Goal: Task Accomplishment & Management: Understand process/instructions

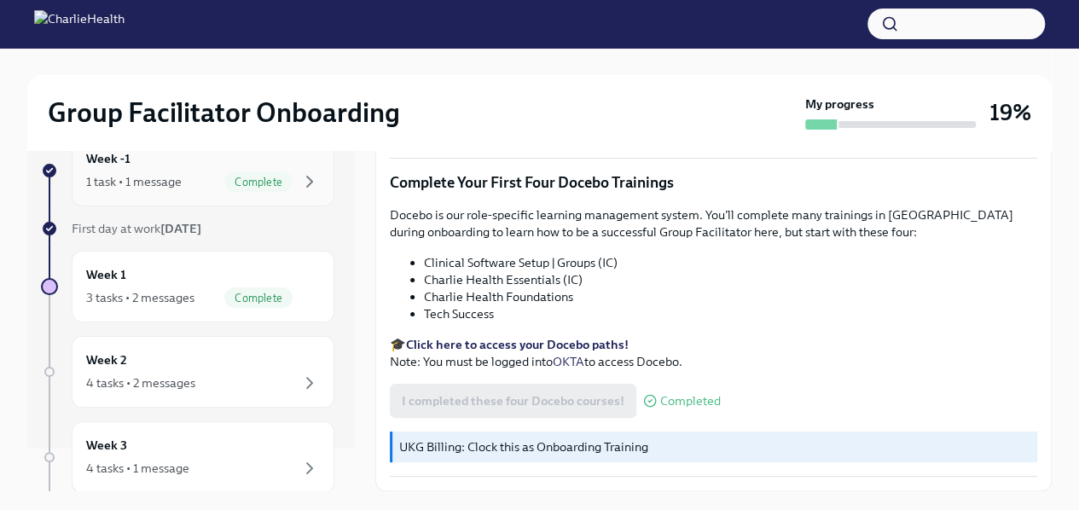
scroll to position [56, 0]
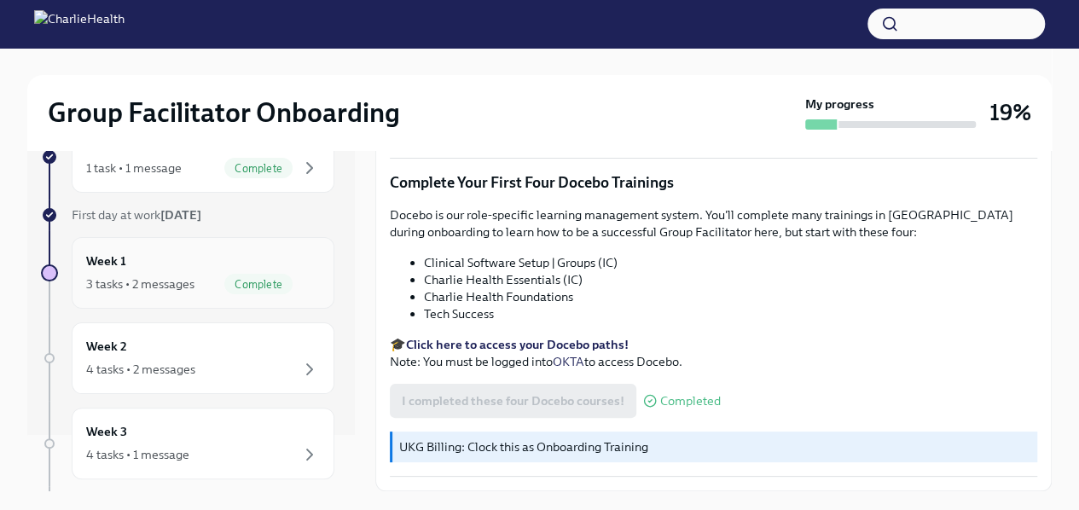
click at [224, 278] on span "Complete" at bounding box center [258, 284] width 68 height 13
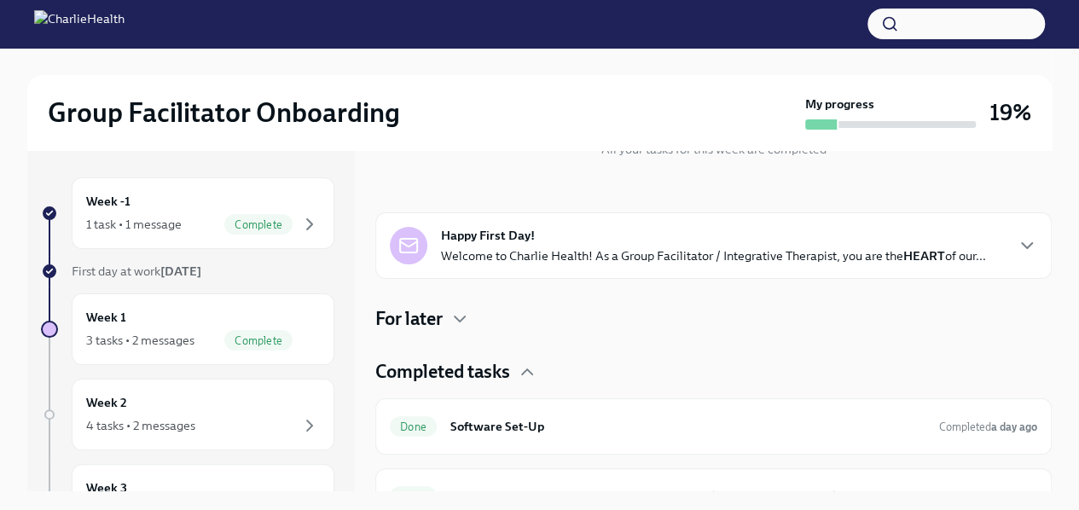
scroll to position [318, 0]
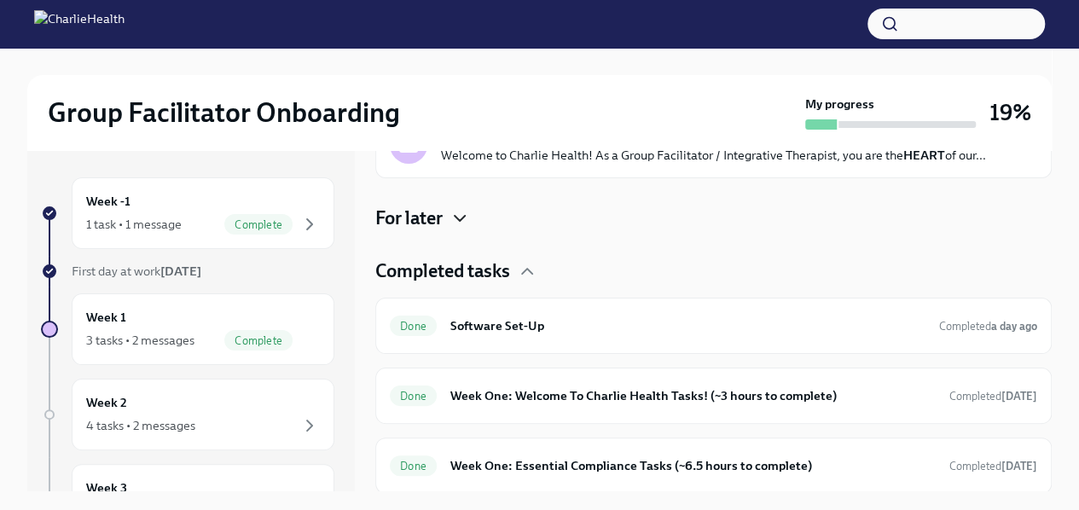
click at [460, 225] on icon "button" at bounding box center [460, 218] width 20 height 20
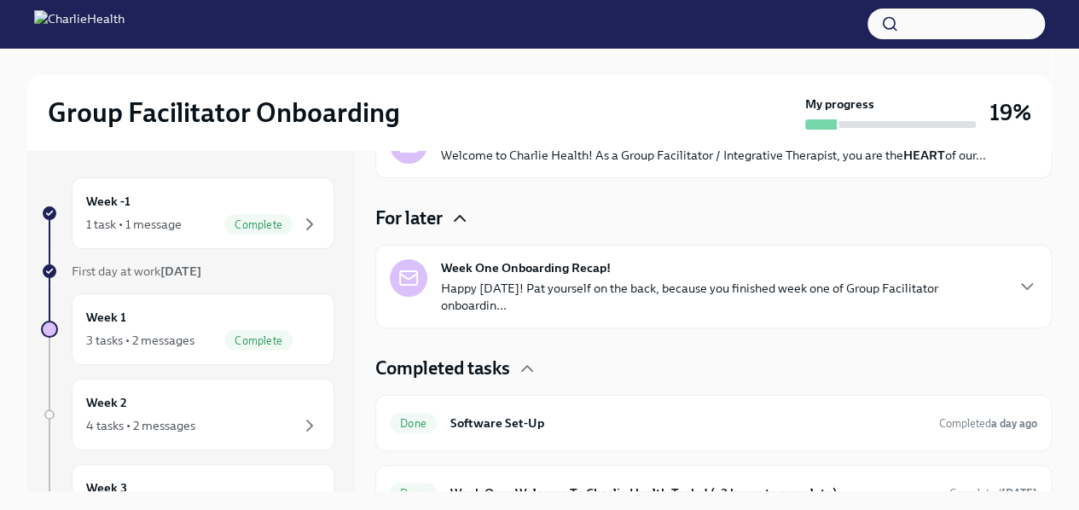
scroll to position [415, 0]
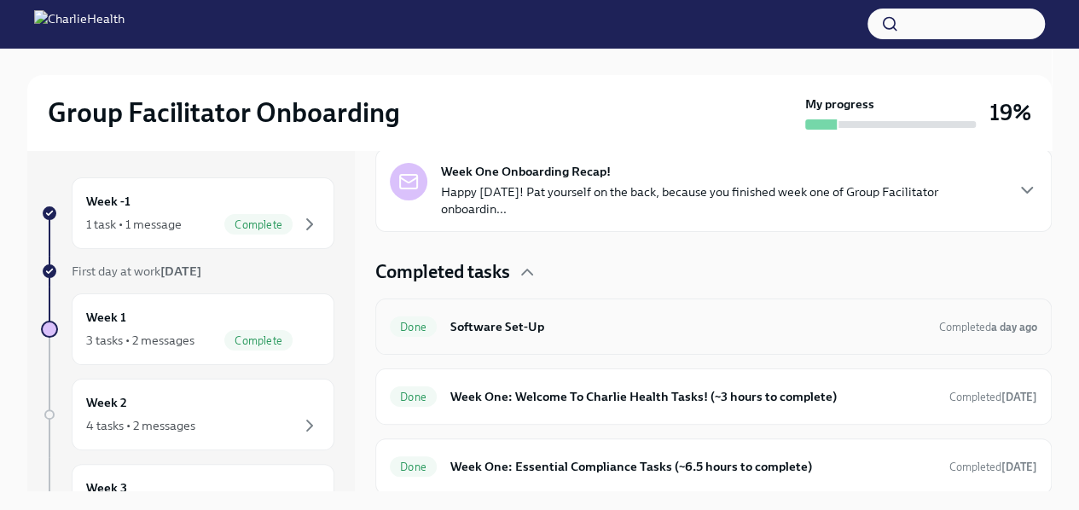
click at [647, 321] on h6 "Software Set-Up" at bounding box center [687, 326] width 475 height 19
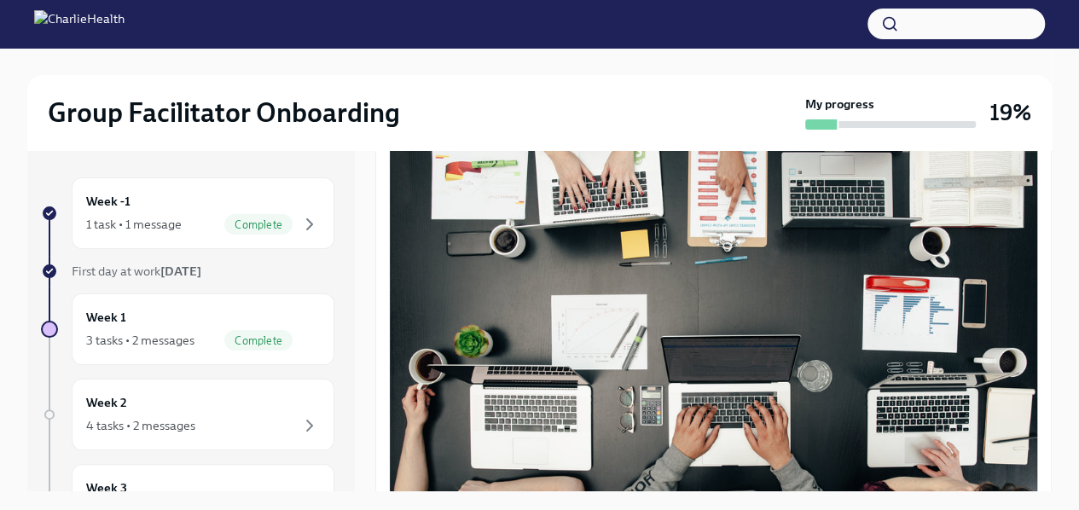
scroll to position [567, 0]
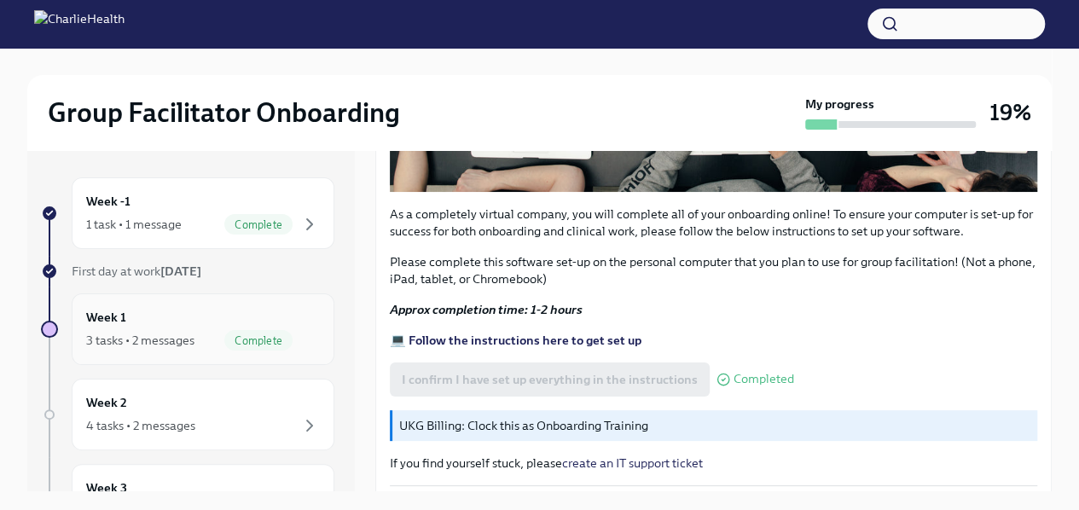
click at [162, 338] on div "3 tasks • 2 messages" at bounding box center [140, 340] width 108 height 17
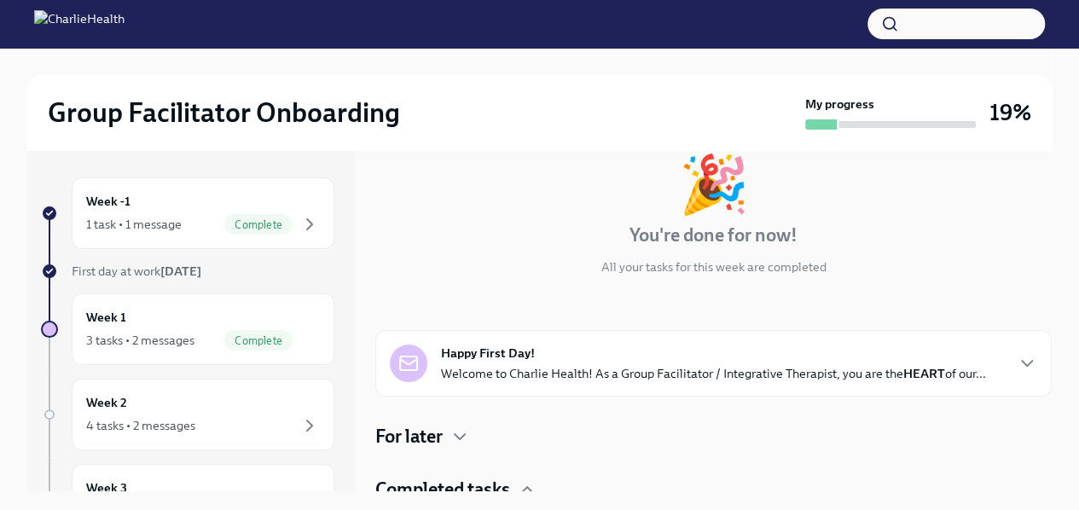
scroll to position [318, 0]
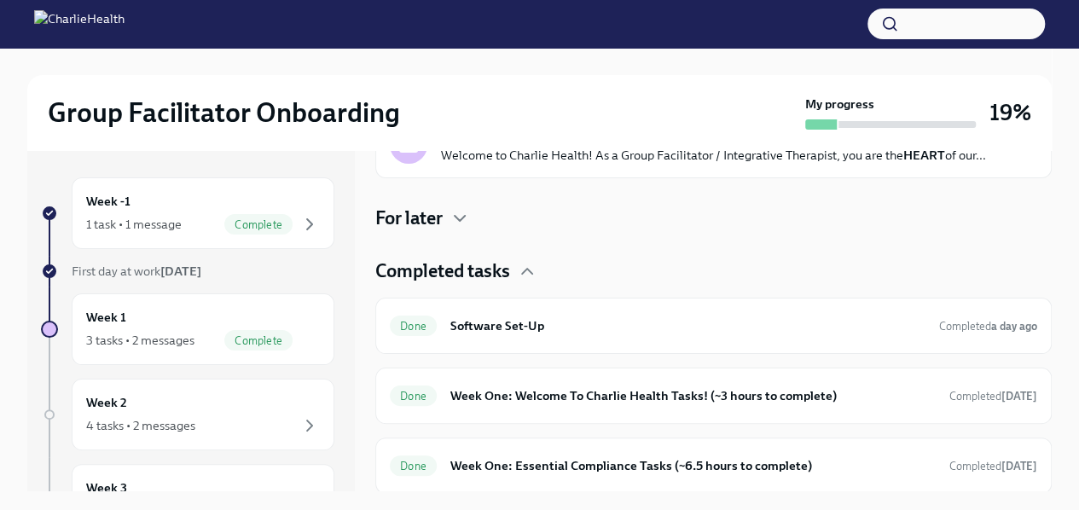
click at [679, 175] on div "Happy First Day! Welcome to Charlie Health! As a Group Facilitator / Integrativ…" at bounding box center [713, 145] width 676 height 67
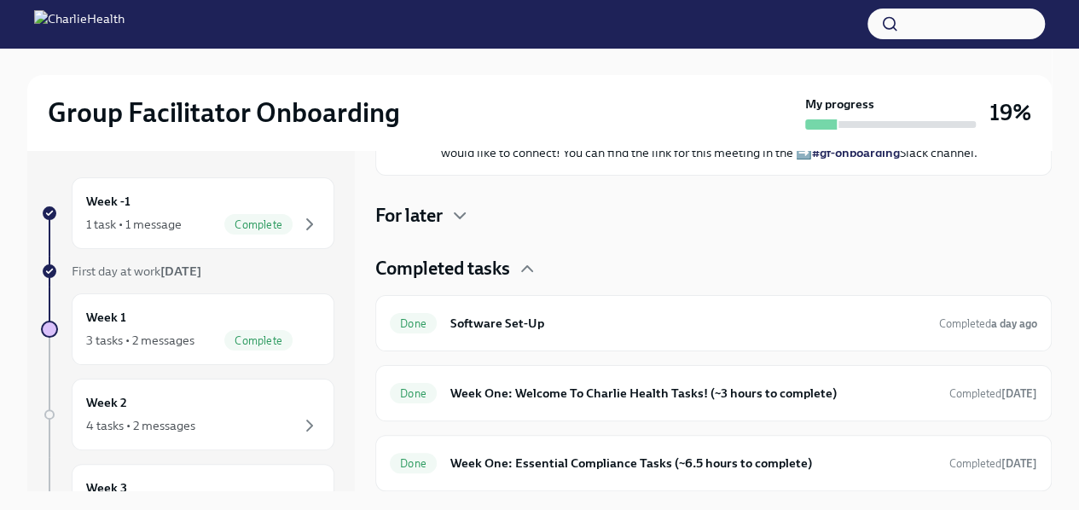
scroll to position [1024, 0]
click at [438, 405] on div "Done Week One: Welcome To Charlie Health Tasks! (~3 hours to complete) Complete…" at bounding box center [713, 393] width 647 height 27
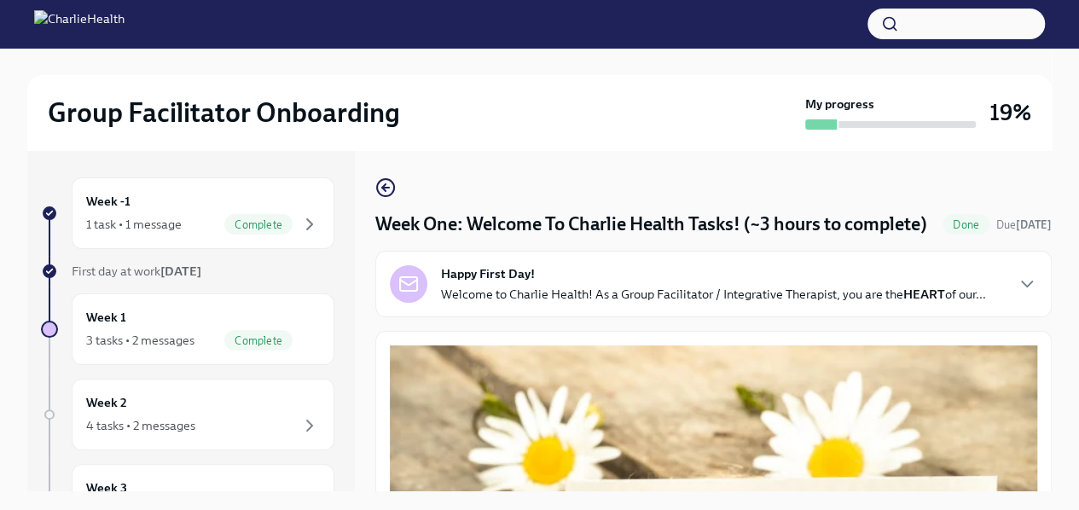
click at [476, 303] on p "Welcome to Charlie Health! As a Group Facilitator / Integrative Therapist, you …" at bounding box center [713, 294] width 545 height 17
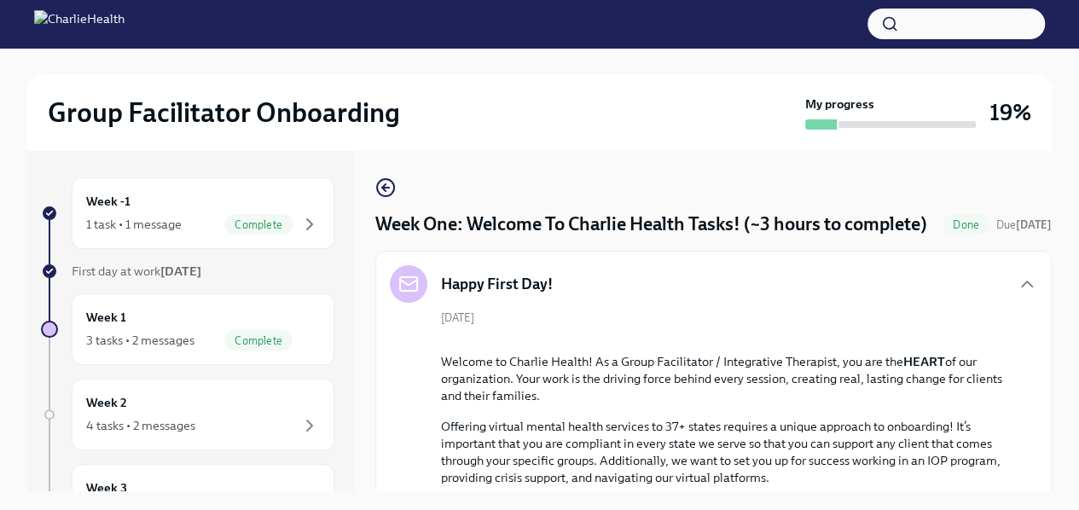
click at [476, 294] on h5 "Happy First Day!" at bounding box center [497, 284] width 112 height 20
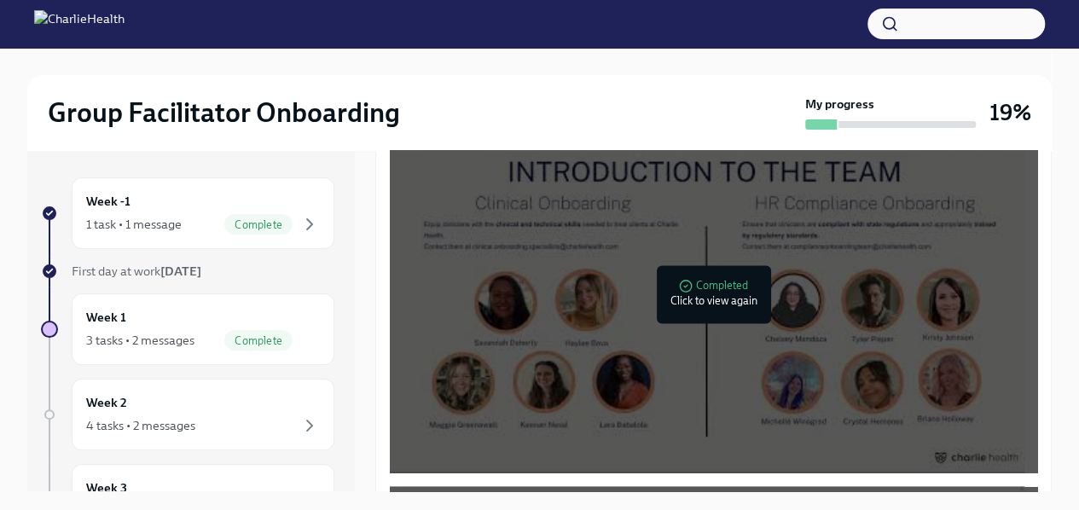
scroll to position [1343, 0]
click at [260, 352] on div "Week 1 3 tasks • 2 messages Complete" at bounding box center [203, 329] width 263 height 72
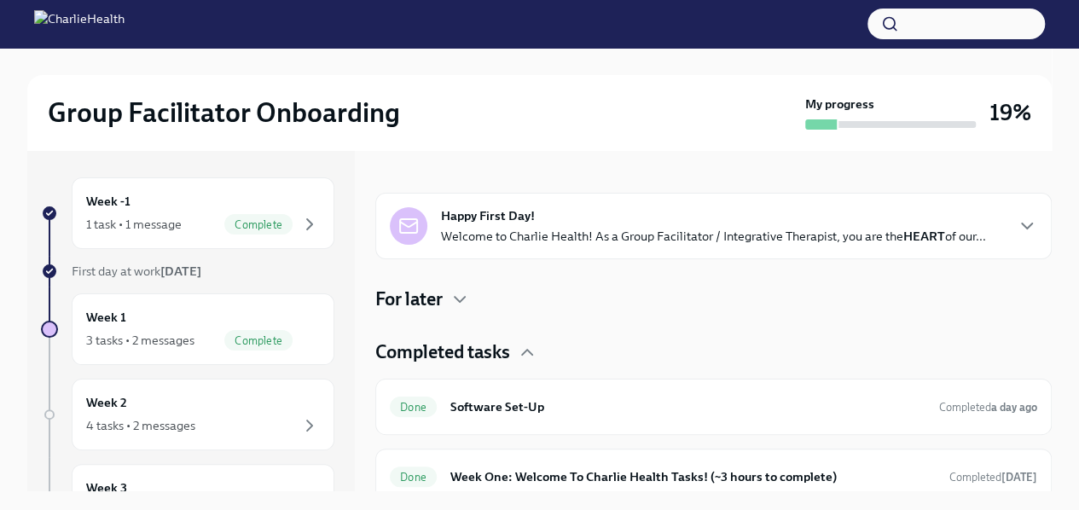
scroll to position [318, 0]
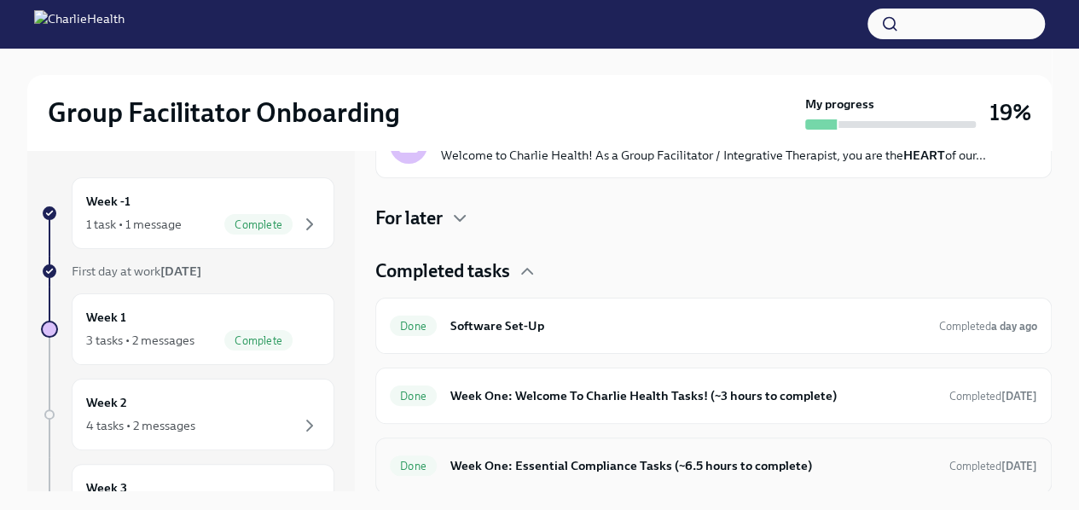
click at [763, 456] on h6 "Week One: Essential Compliance Tasks (~6.5 hours to complete)" at bounding box center [692, 465] width 485 height 19
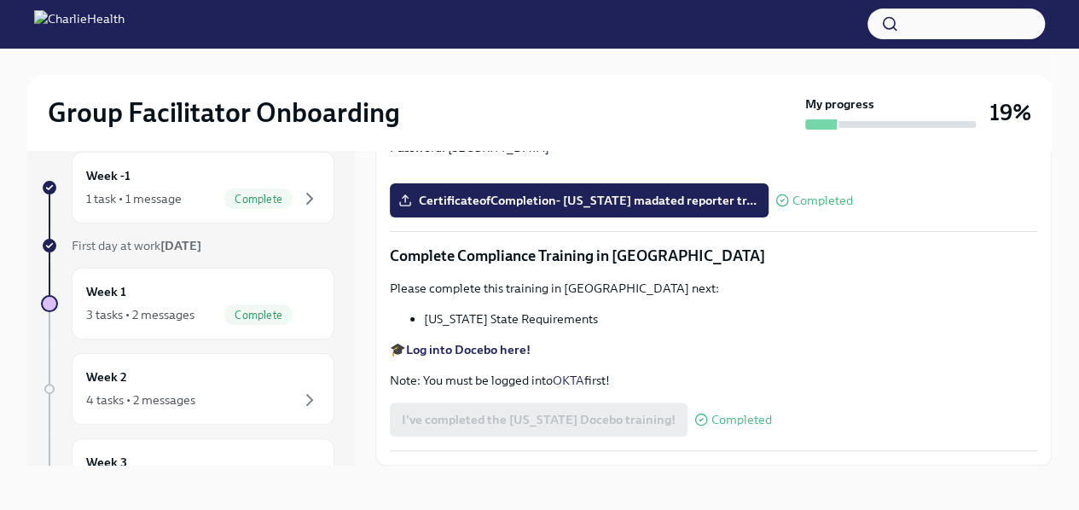
scroll to position [29, 0]
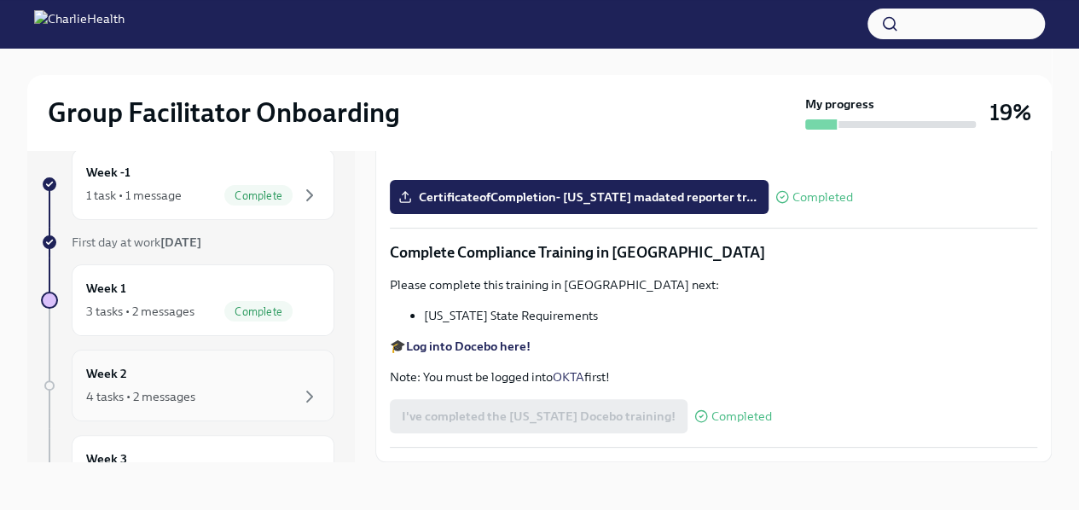
click at [155, 370] on div "Week 2 4 tasks • 2 messages" at bounding box center [203, 385] width 234 height 43
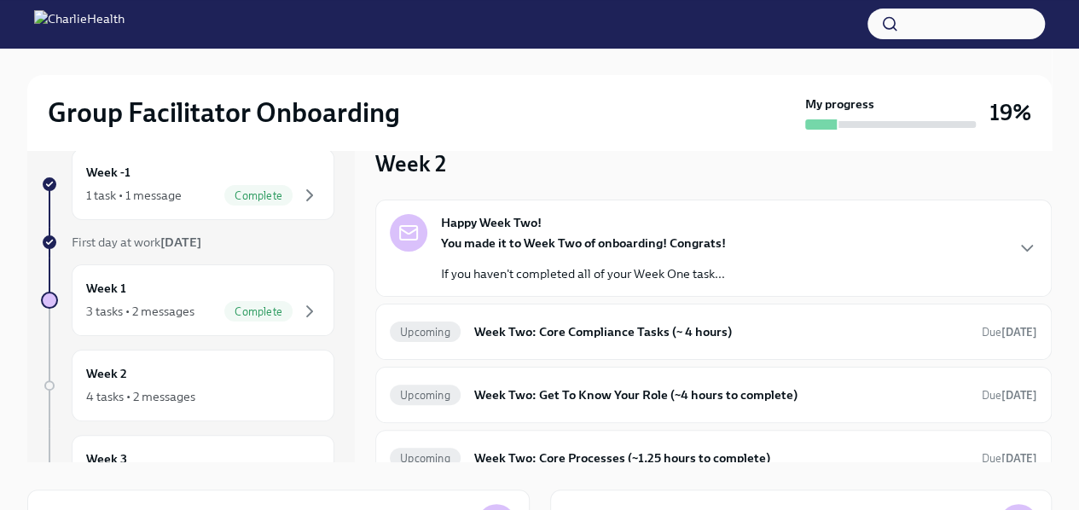
click at [705, 265] on p "If you haven't completed all of your Week One task..." at bounding box center [583, 273] width 285 height 17
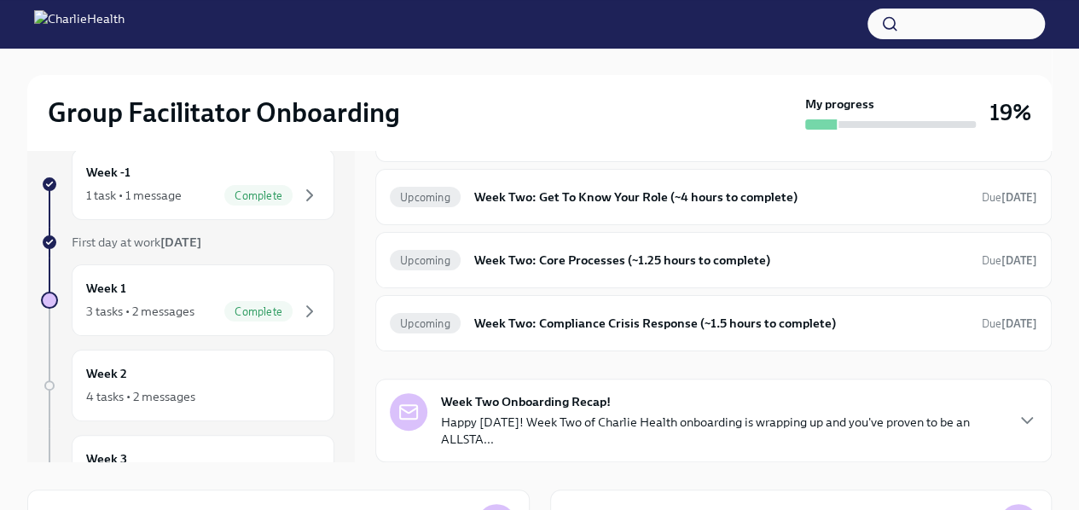
scroll to position [608, 0]
click at [705, 143] on h6 "Week Two: Core Compliance Tasks (~ 4 hours)" at bounding box center [721, 134] width 494 height 19
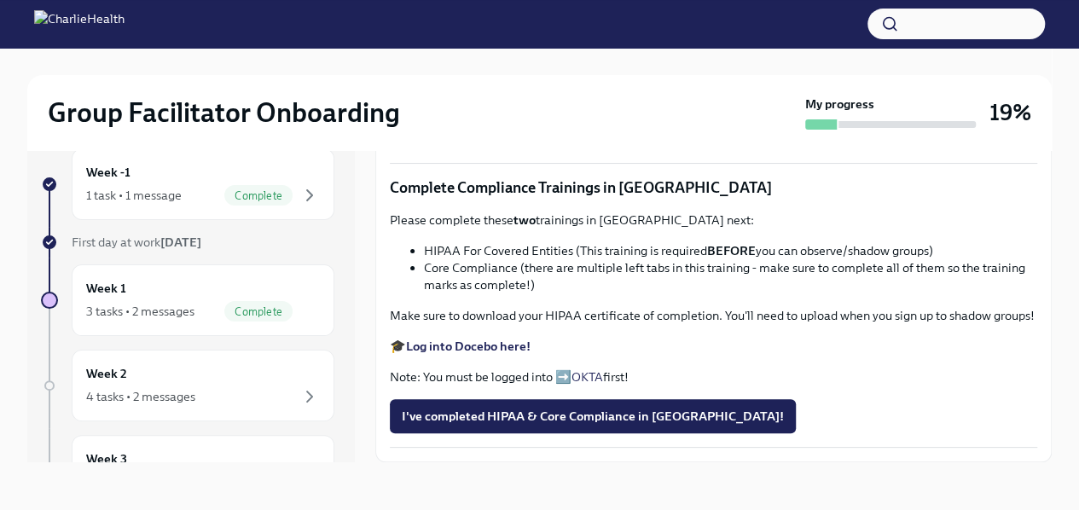
scroll to position [1099, 0]
click at [175, 388] on div "4 tasks • 2 messages" at bounding box center [140, 396] width 109 height 17
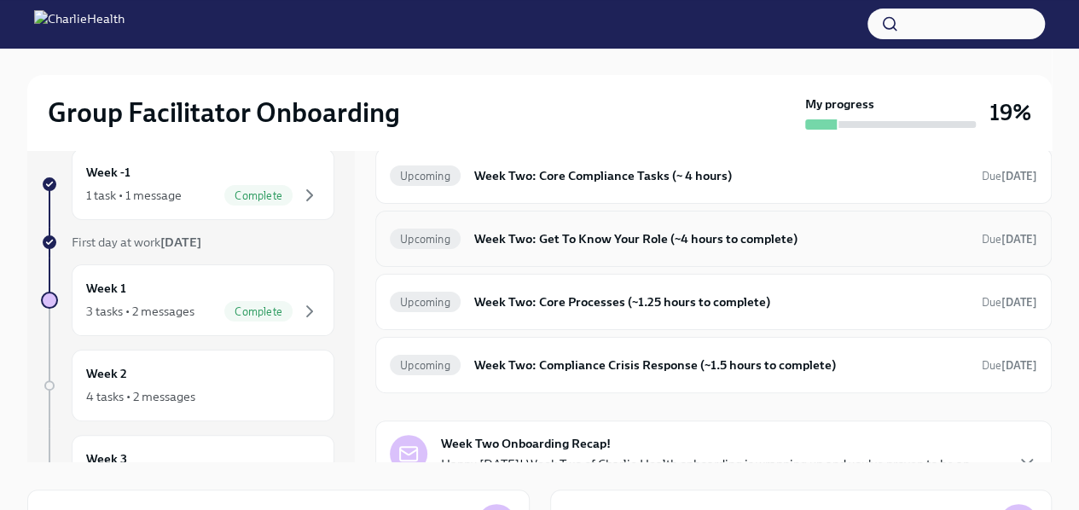
scroll to position [157, 0]
click at [617, 229] on h6 "Week Two: Get To Know Your Role (~4 hours to complete)" at bounding box center [721, 238] width 494 height 19
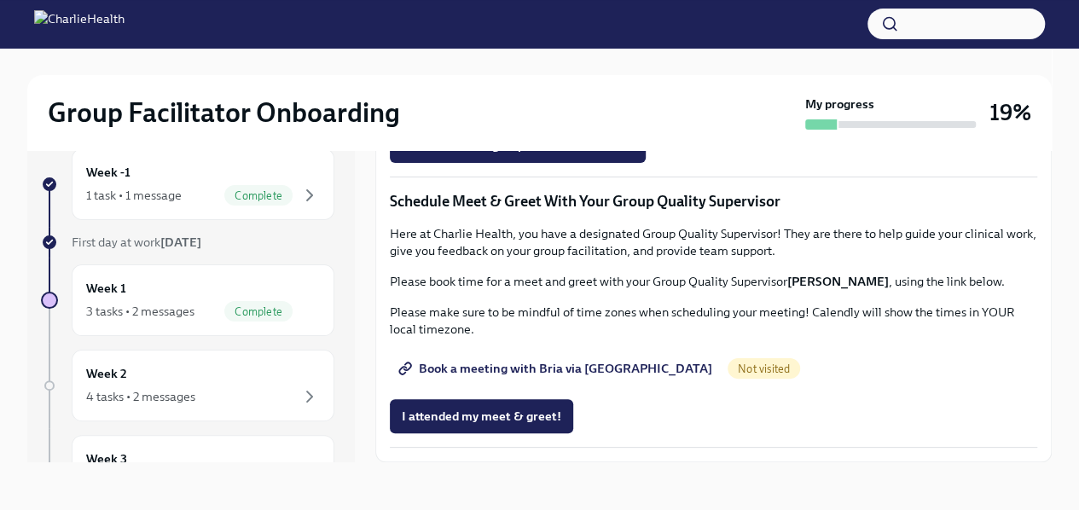
scroll to position [1610, 0]
click at [183, 400] on div "4 tasks • 2 messages" at bounding box center [140, 396] width 109 height 17
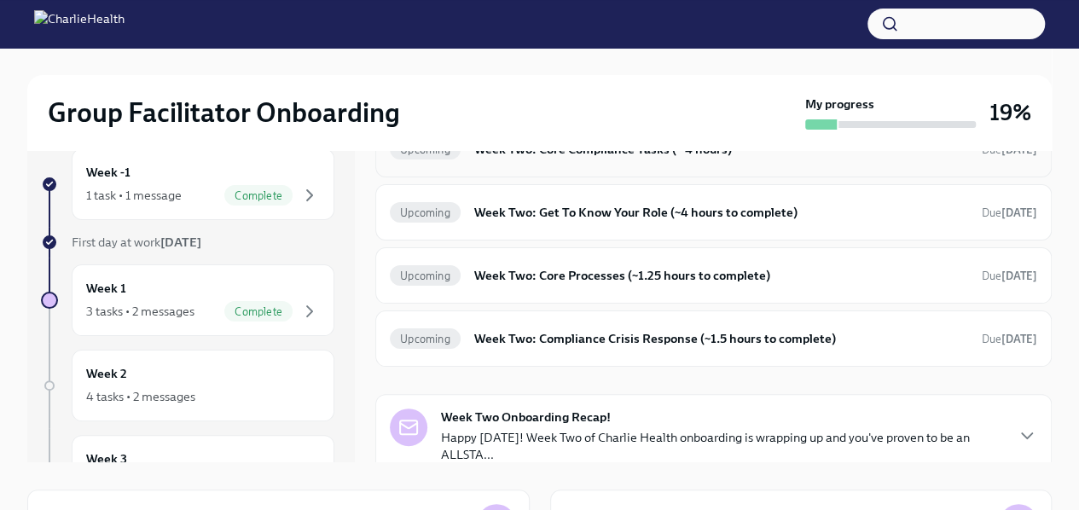
scroll to position [194, 0]
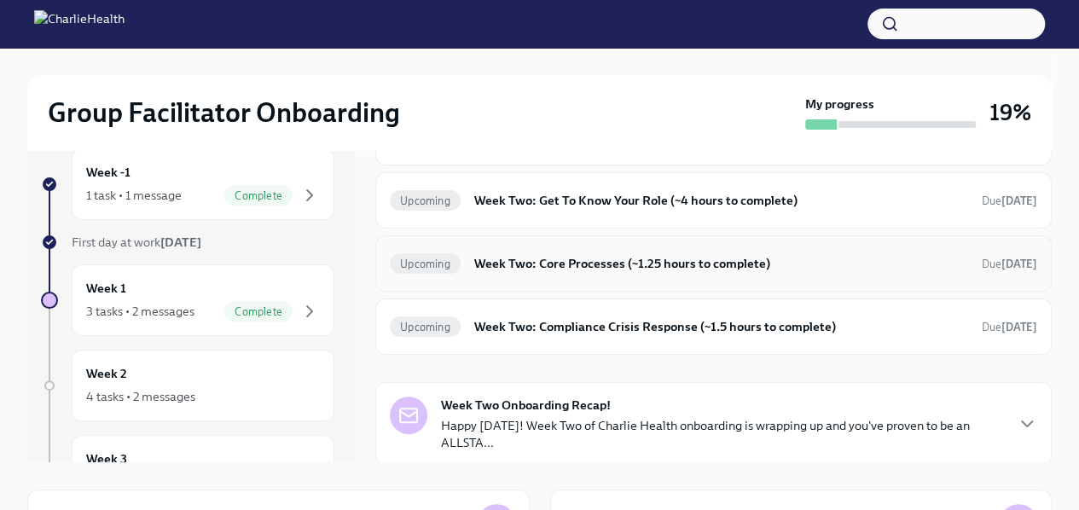
click at [599, 256] on h6 "Week Two: Core Processes (~1.25 hours to complete)" at bounding box center [721, 263] width 494 height 19
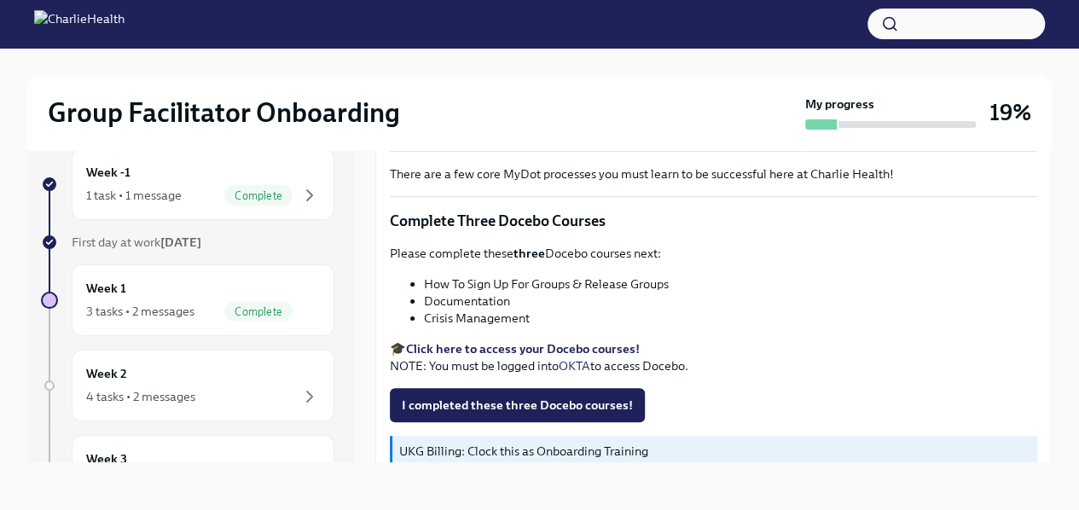
scroll to position [650, 0]
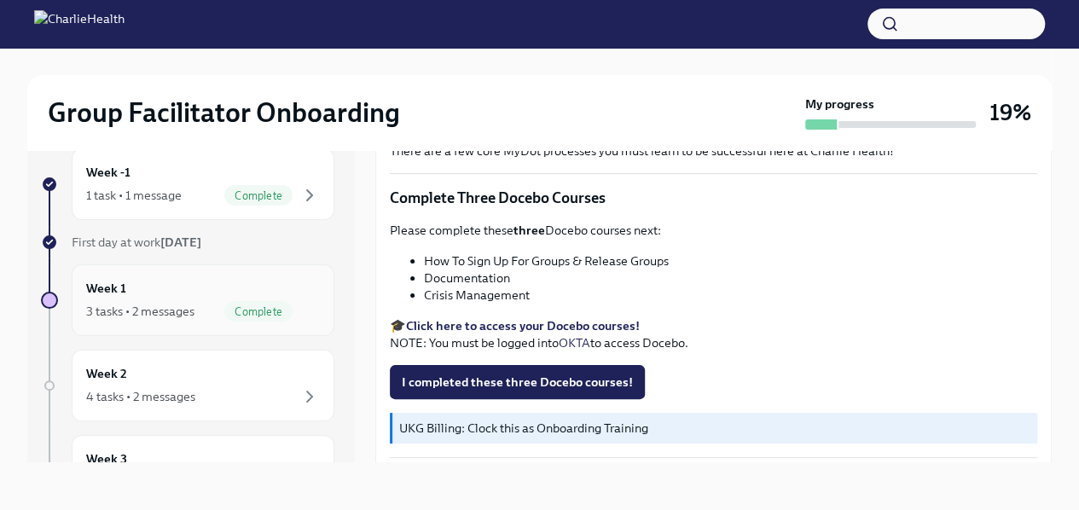
click at [224, 309] on span "Complete" at bounding box center [258, 311] width 68 height 13
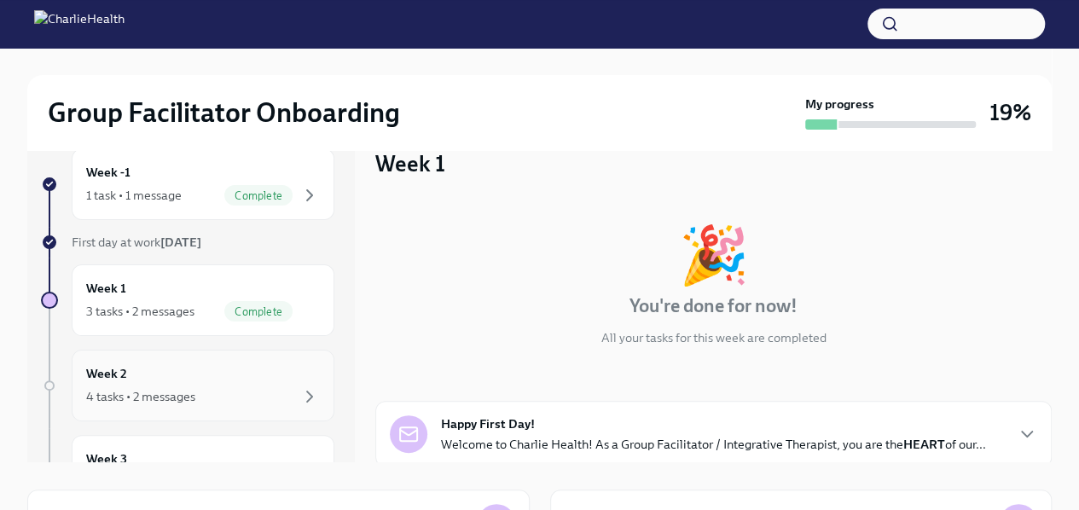
click at [212, 376] on div "Week 2 4 tasks • 2 messages" at bounding box center [203, 385] width 234 height 43
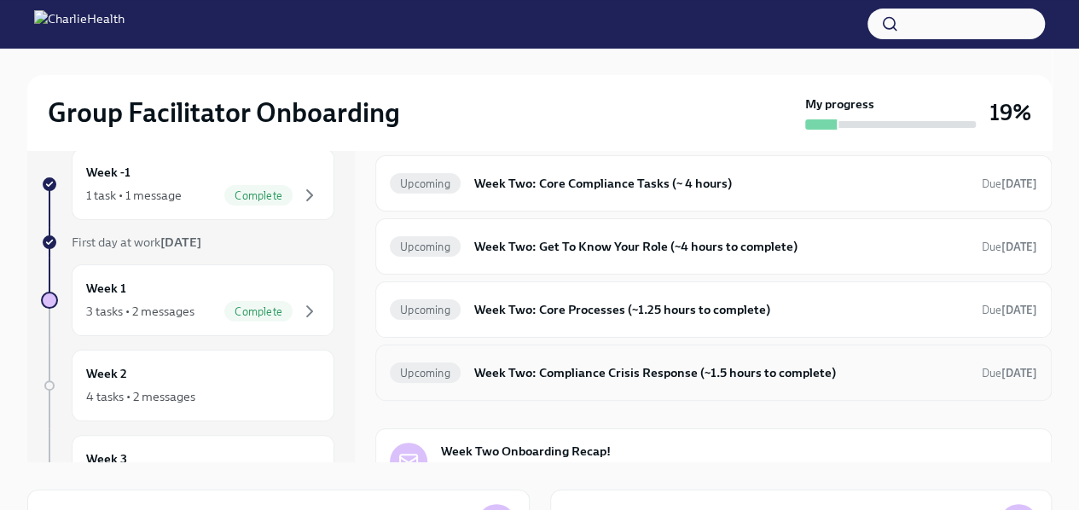
scroll to position [160, 0]
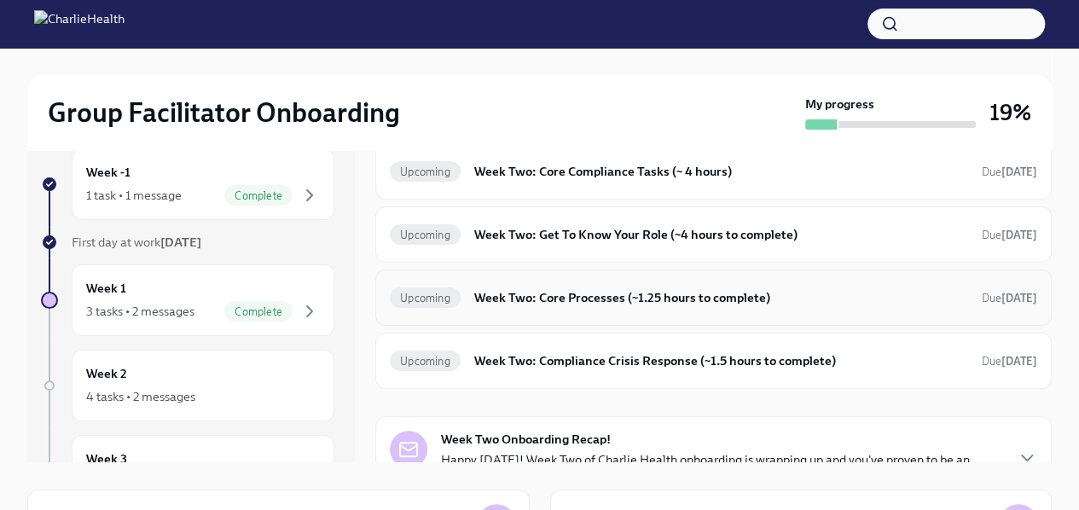
click at [585, 311] on div "Upcoming Week Two: Core Processes (~1.25 hours to complete) Due [DATE]" at bounding box center [713, 298] width 676 height 56
click at [585, 299] on h6 "Week Two: Core Processes (~1.25 hours to complete)" at bounding box center [721, 297] width 494 height 19
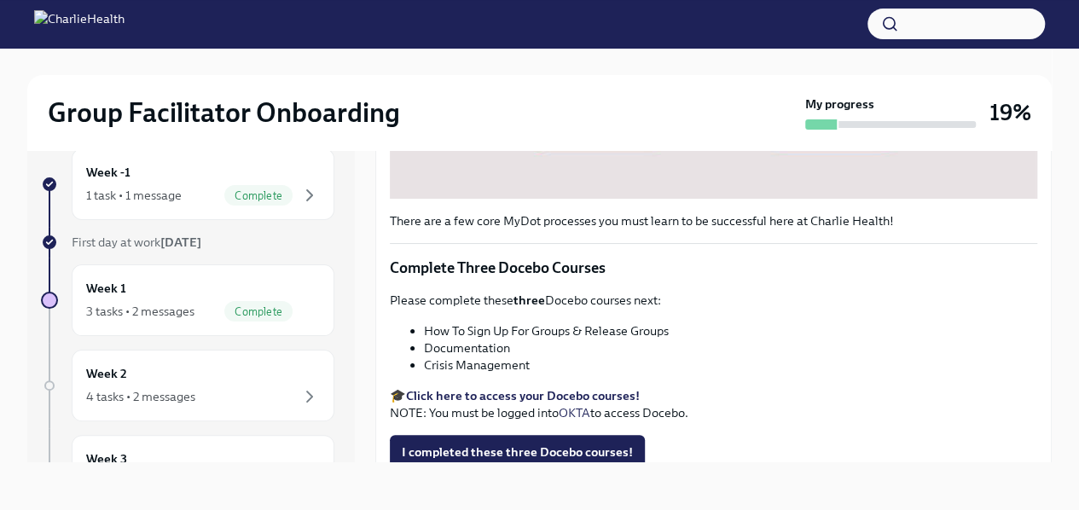
scroll to position [650, 0]
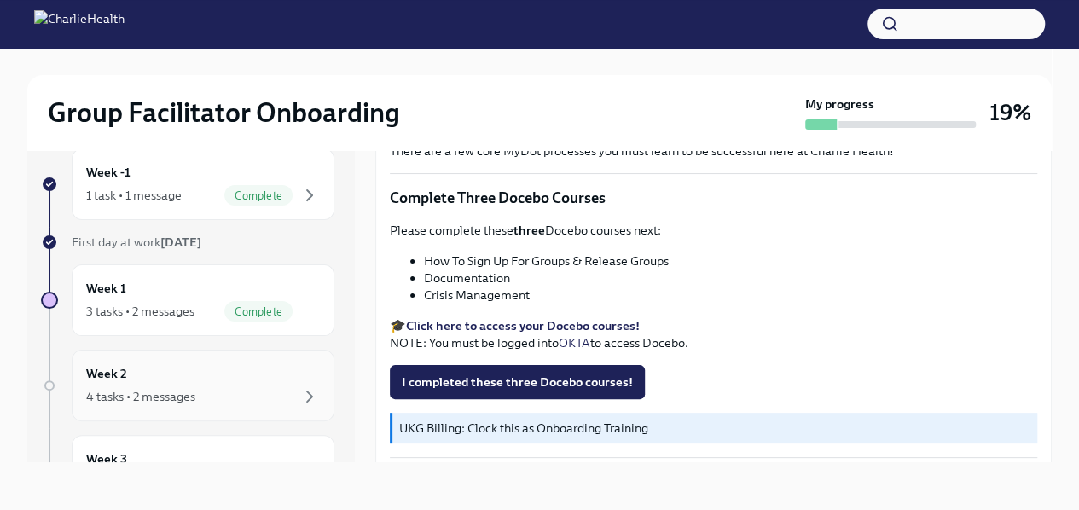
click at [155, 405] on div "Week 2 4 tasks • 2 messages" at bounding box center [203, 386] width 263 height 72
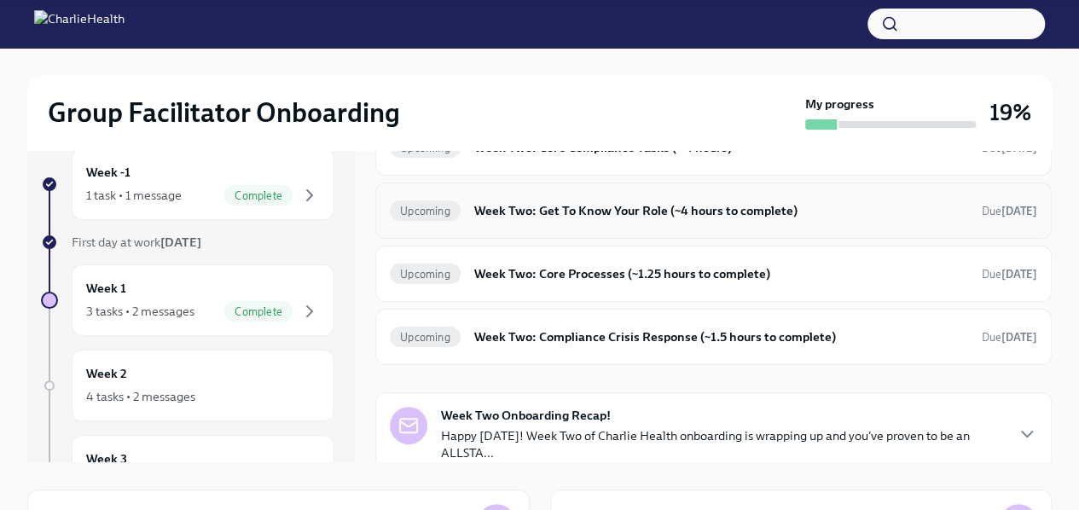
scroll to position [189, 0]
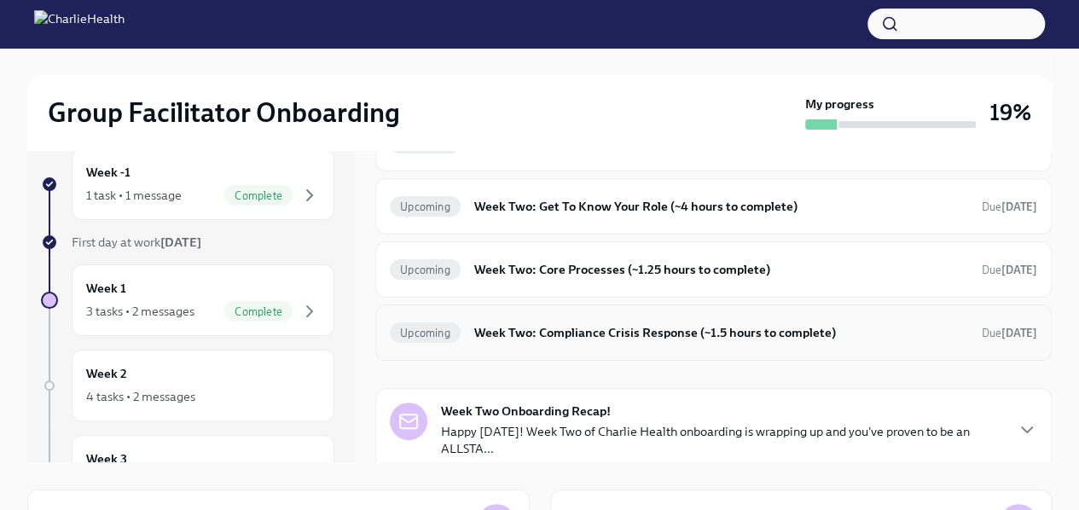
click at [543, 338] on h6 "Week Two: Compliance Crisis Response (~1.5 hours to complete)" at bounding box center [721, 332] width 494 height 19
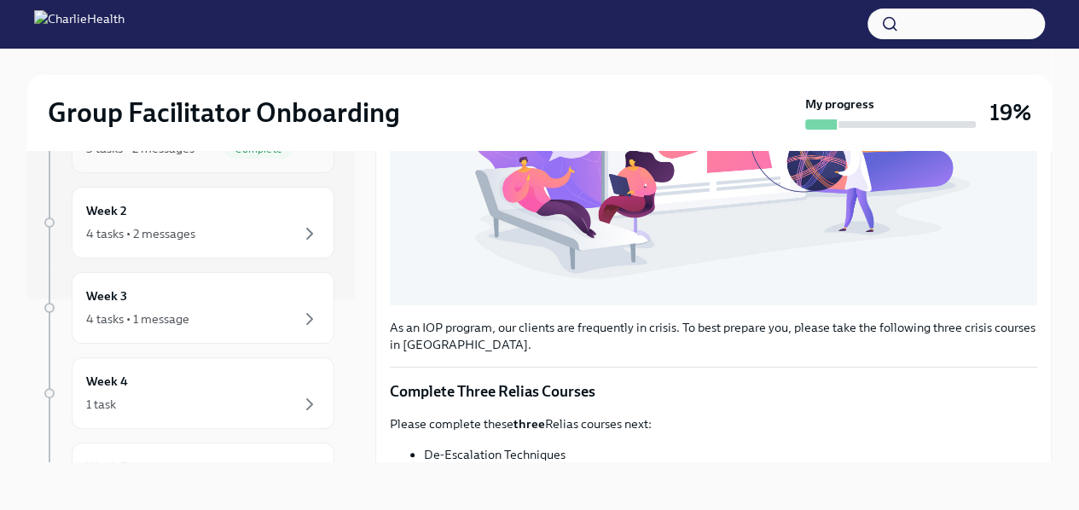
scroll to position [192, 0]
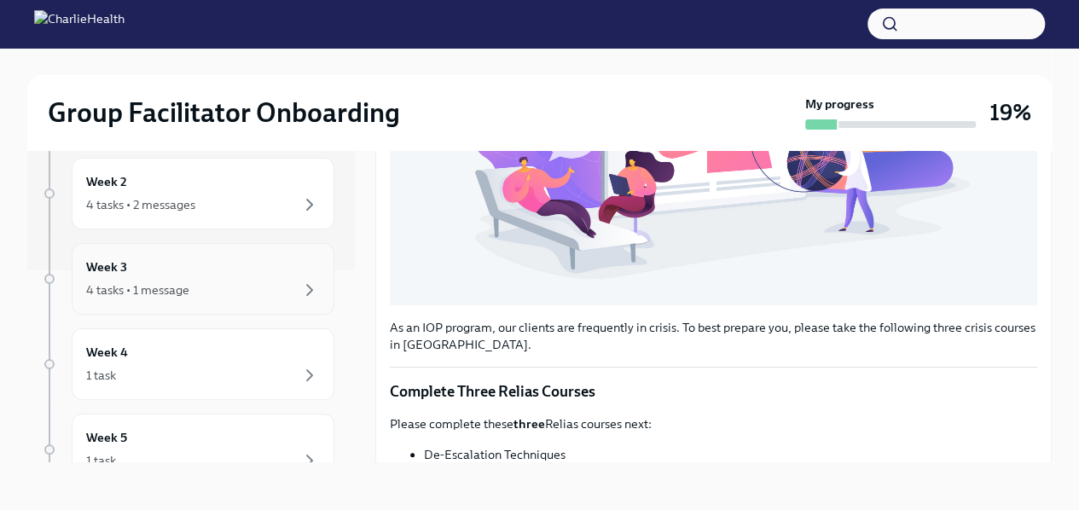
click at [239, 286] on div "4 tasks • 1 message" at bounding box center [203, 290] width 234 height 20
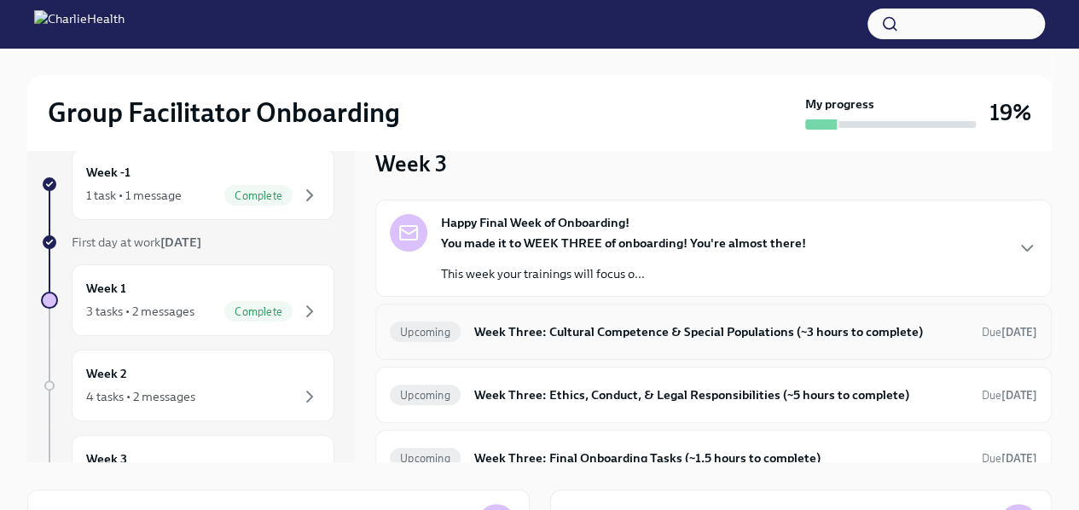
click at [559, 332] on h6 "Week Three: Cultural Competence & Special Populations (~3 hours to complete)" at bounding box center [721, 331] width 494 height 19
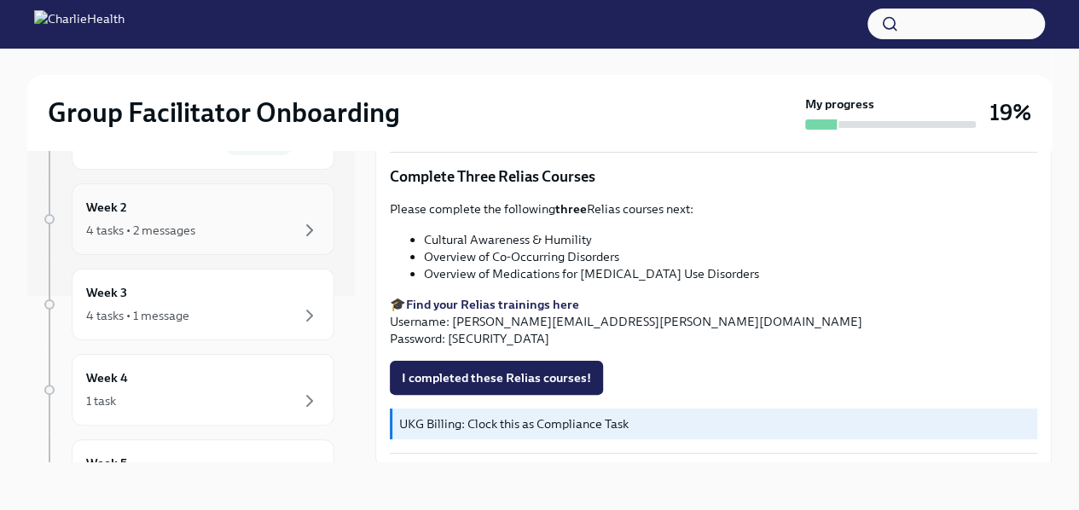
scroll to position [183, 0]
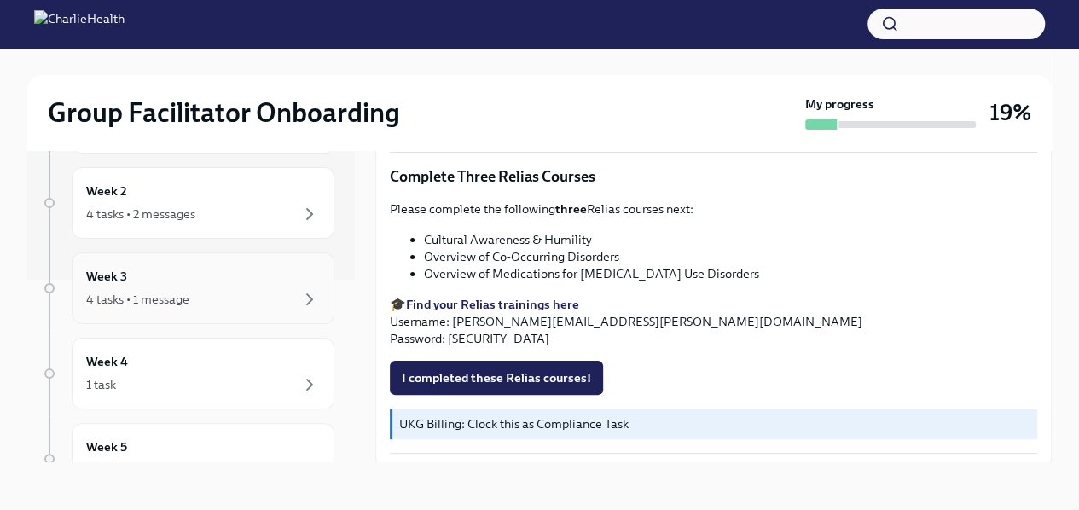
click at [180, 281] on div "Week 3 4 tasks • 1 message" at bounding box center [203, 288] width 234 height 43
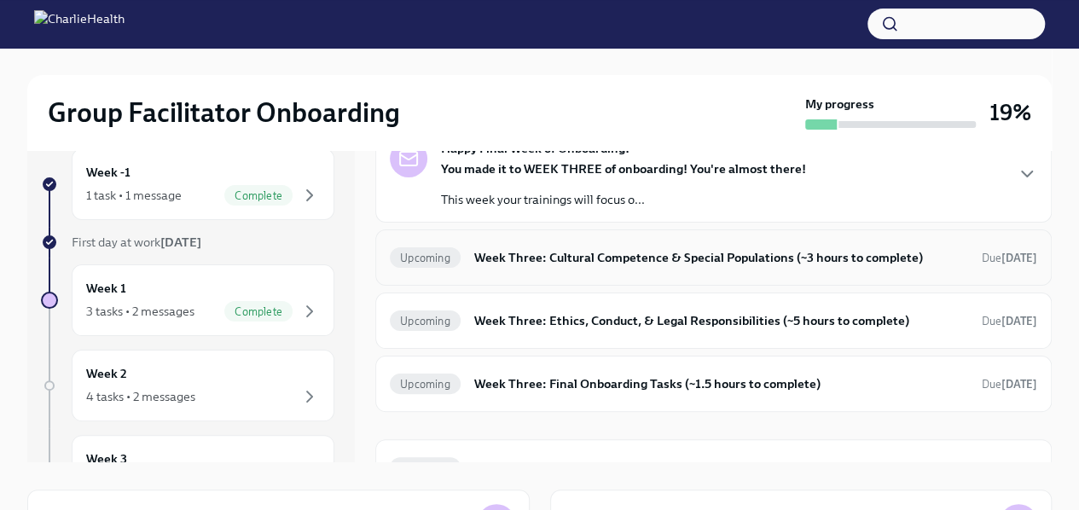
scroll to position [76, 0]
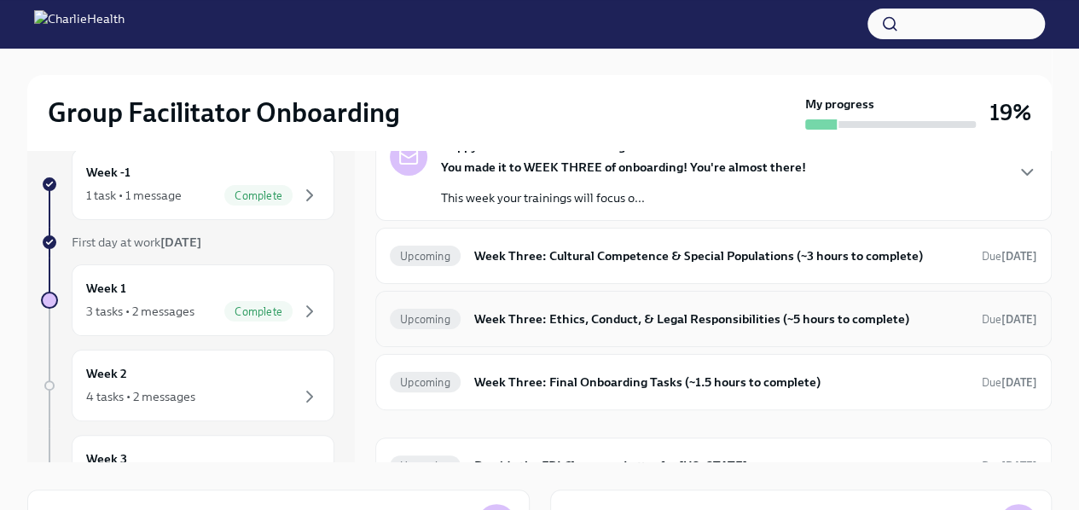
click at [599, 332] on div "Upcoming Week Three: Ethics, Conduct, & Legal Responsibilities (~5 hours to com…" at bounding box center [713, 319] width 676 height 56
click at [590, 319] on h6 "Week Three: Ethics, Conduct, & Legal Responsibilities (~5 hours to complete)" at bounding box center [721, 319] width 494 height 19
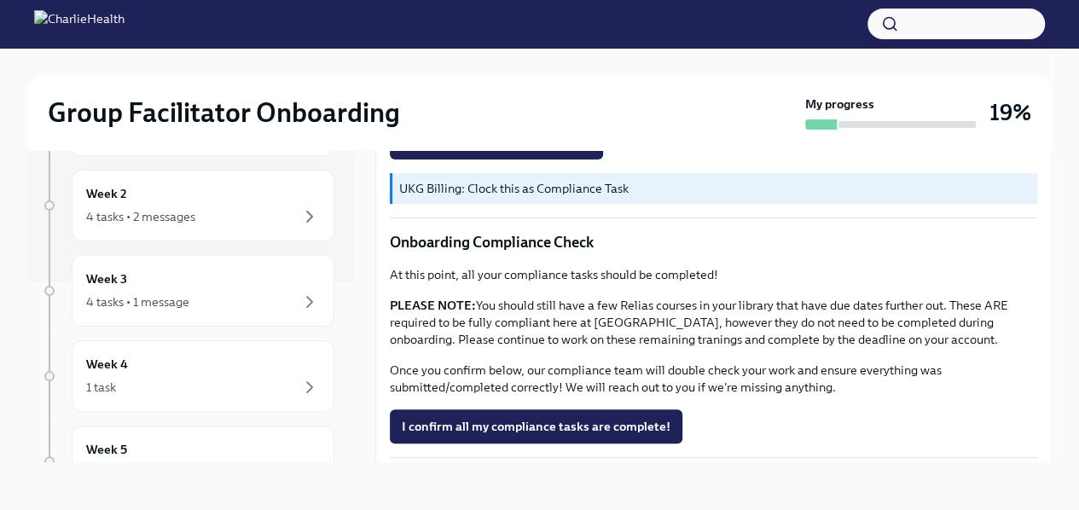
scroll to position [181, 0]
click at [209, 270] on div "Week 3 4 tasks • 1 message" at bounding box center [203, 290] width 234 height 43
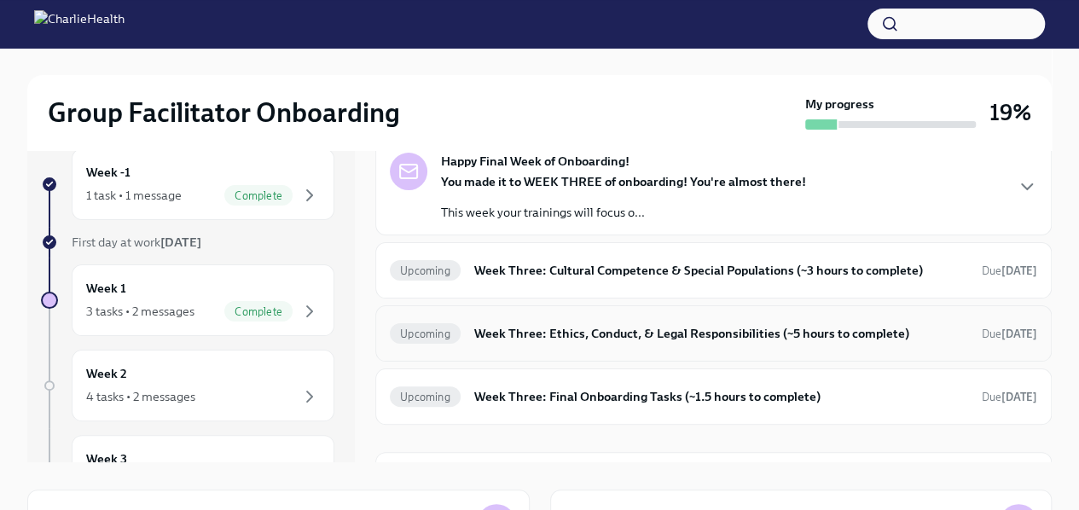
scroll to position [104, 0]
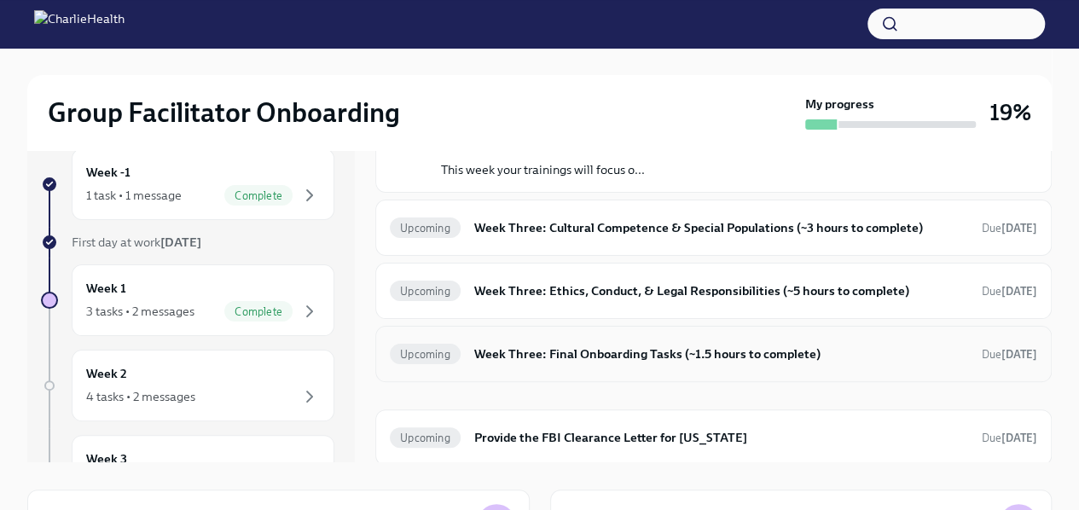
click at [553, 345] on h6 "Week Three: Final Onboarding Tasks (~1.5 hours to complete)" at bounding box center [721, 354] width 494 height 19
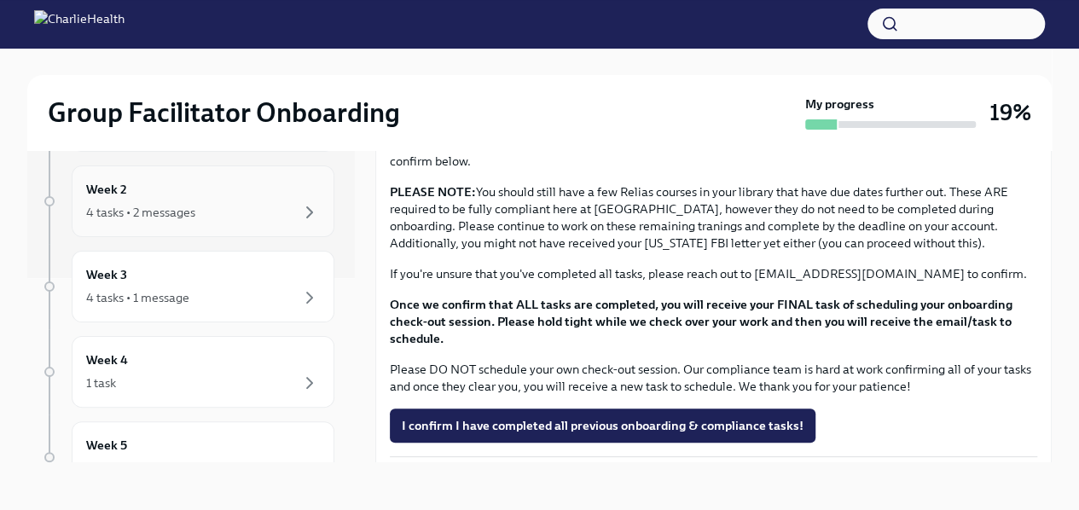
scroll to position [201, 0]
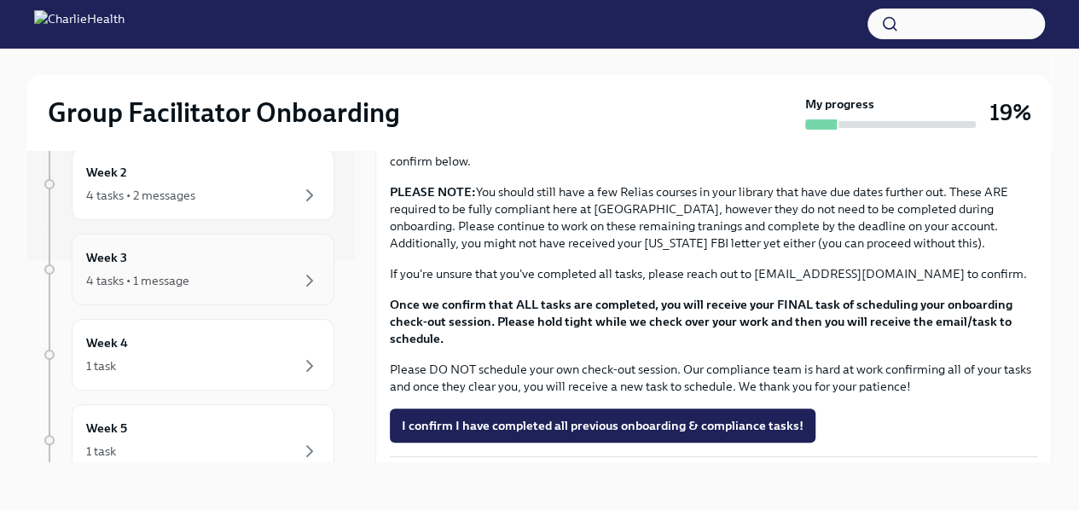
click at [217, 276] on div "4 tasks • 1 message" at bounding box center [203, 280] width 234 height 20
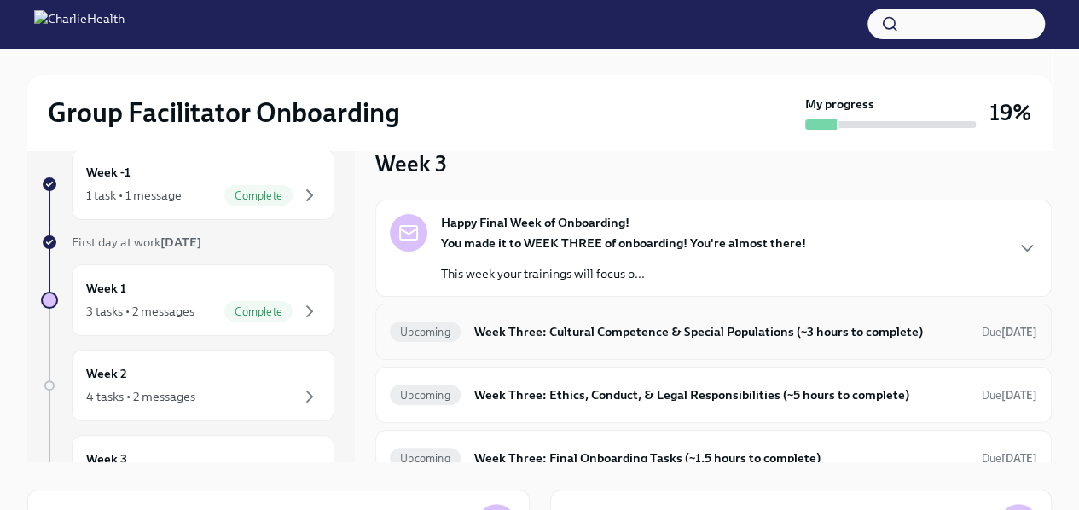
scroll to position [104, 0]
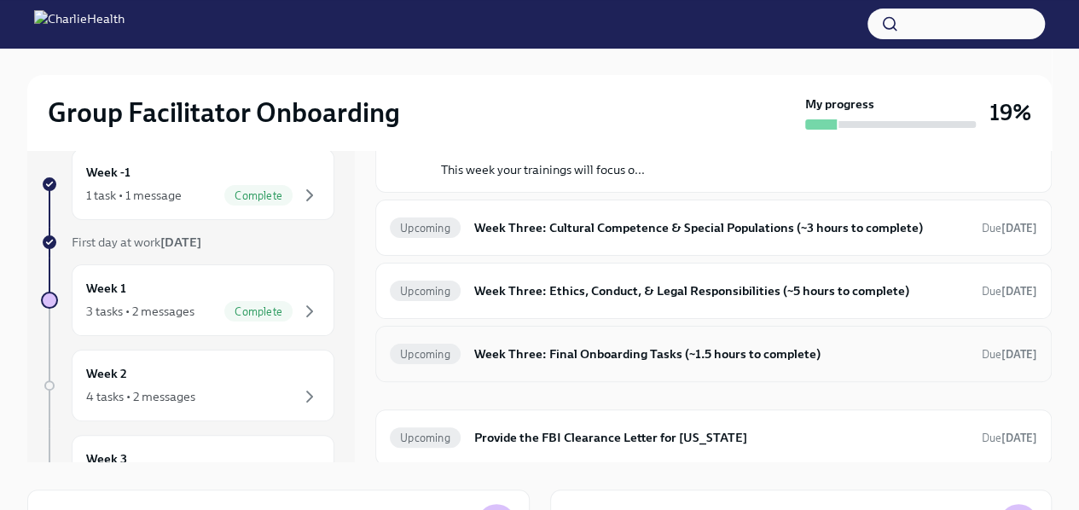
click at [554, 345] on h6 "Week Three: Final Onboarding Tasks (~1.5 hours to complete)" at bounding box center [721, 354] width 494 height 19
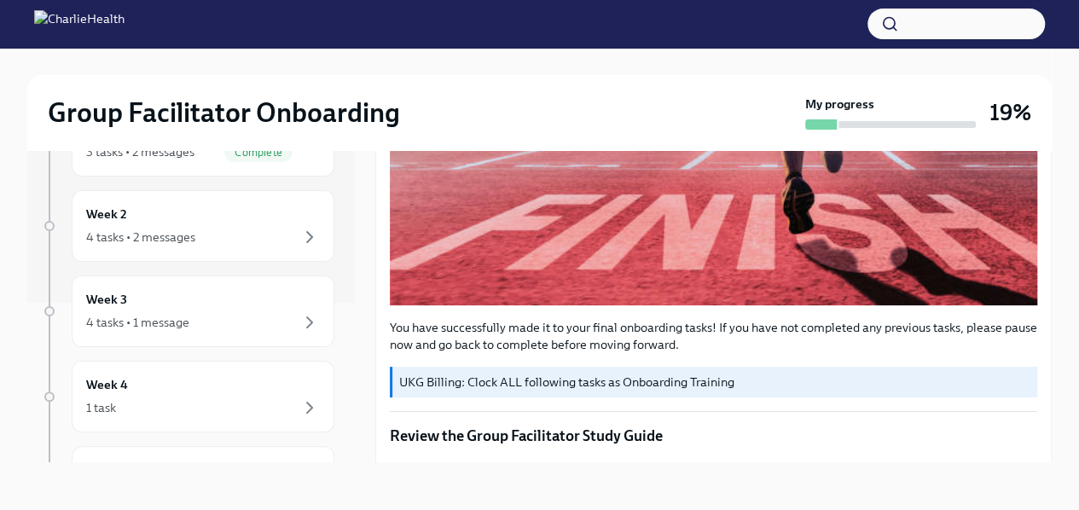
scroll to position [156, 0]
click at [218, 282] on div "Week 3 4 tasks • 1 message" at bounding box center [203, 315] width 263 height 72
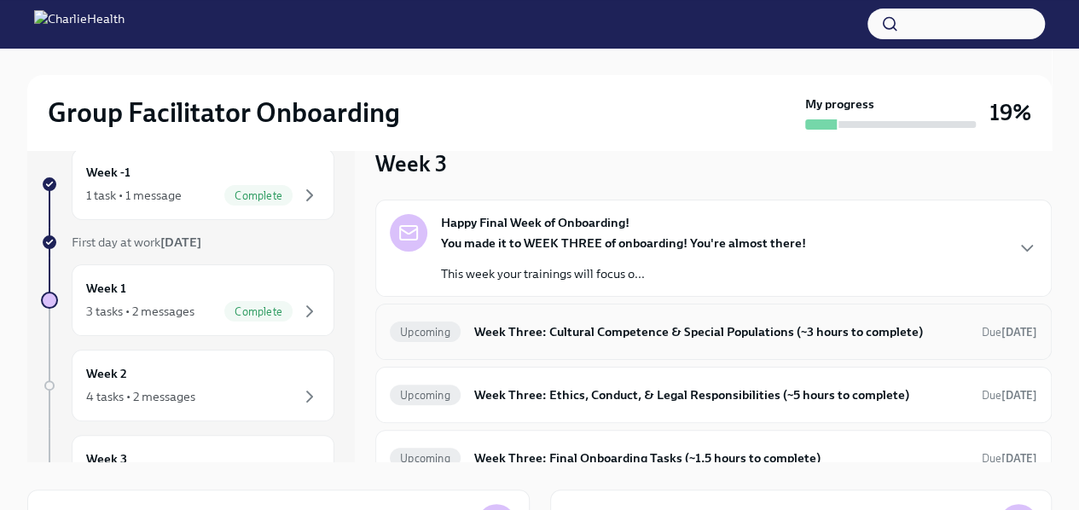
scroll to position [104, 0]
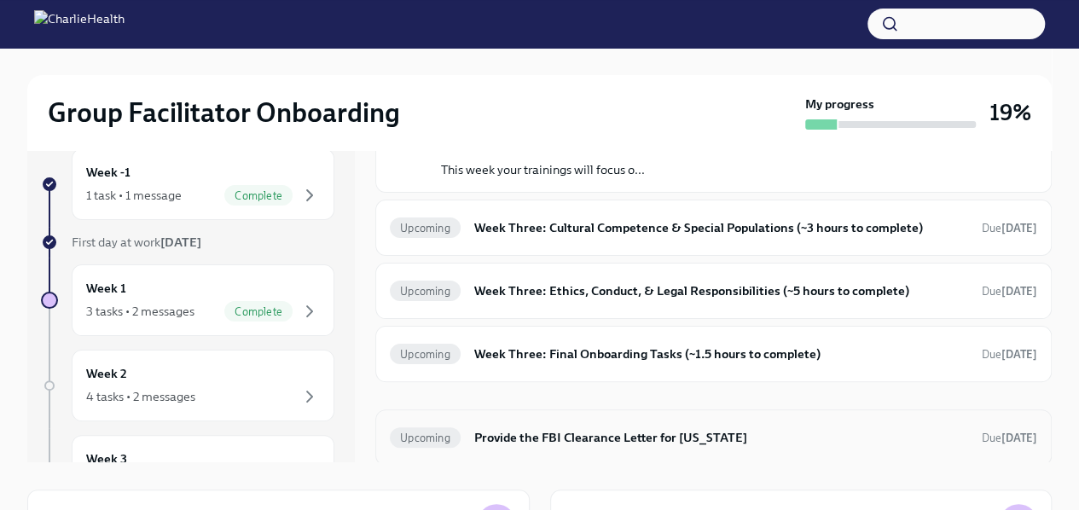
click at [618, 443] on h6 "Provide the FBI Clearance Letter for [US_STATE]" at bounding box center [721, 437] width 494 height 19
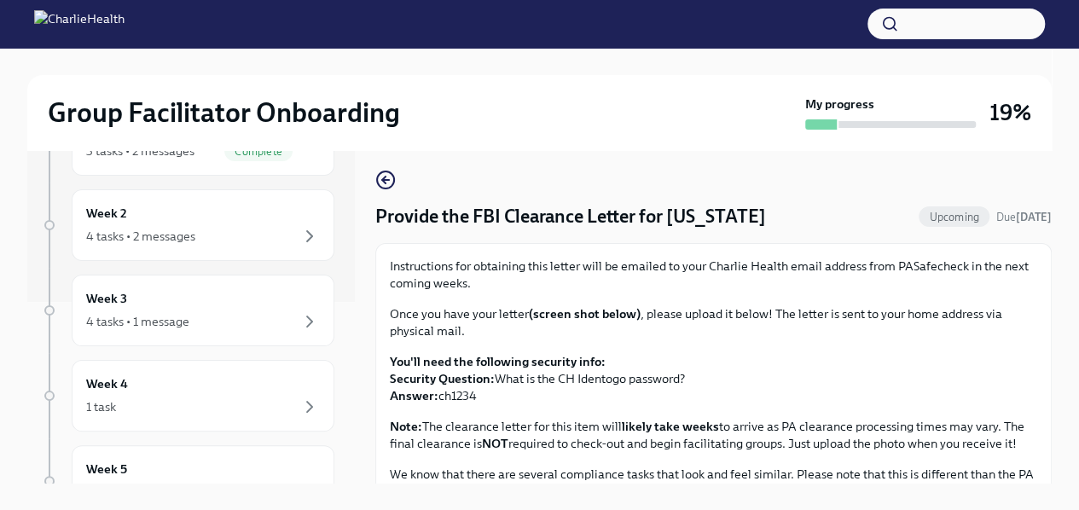
scroll to position [222, 0]
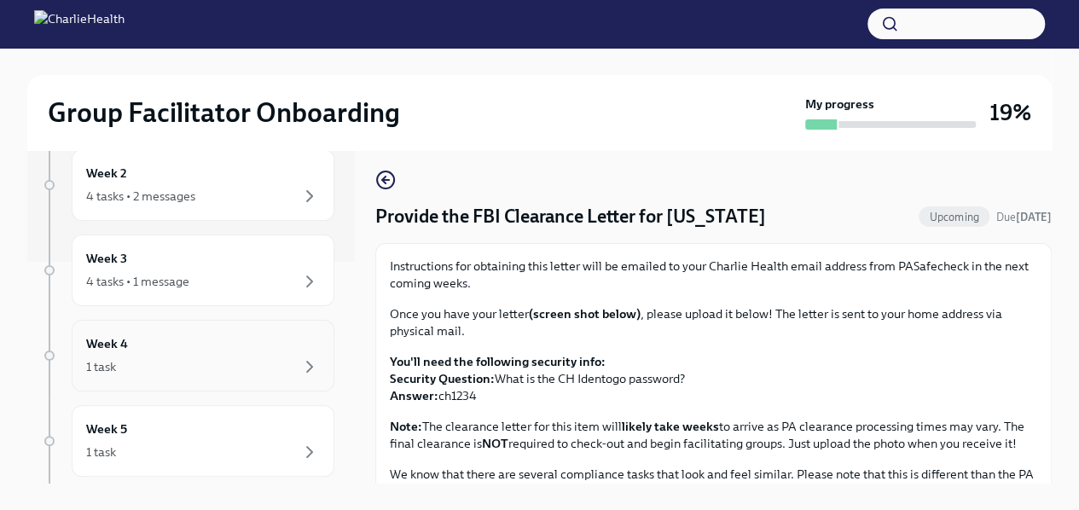
click at [212, 351] on div "Week 4 1 task" at bounding box center [203, 355] width 234 height 43
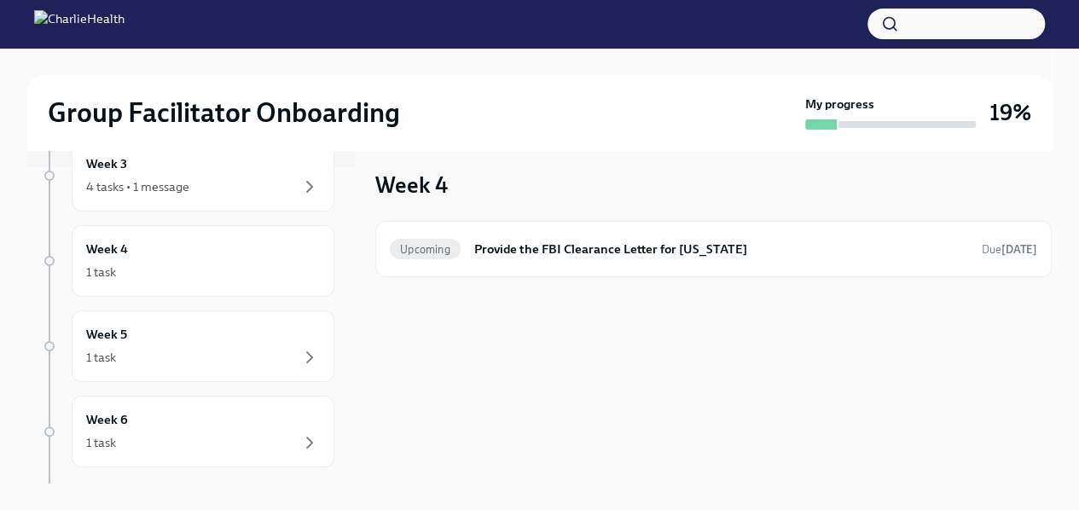
scroll to position [322, 0]
click at [192, 347] on div "1 task" at bounding box center [203, 352] width 234 height 20
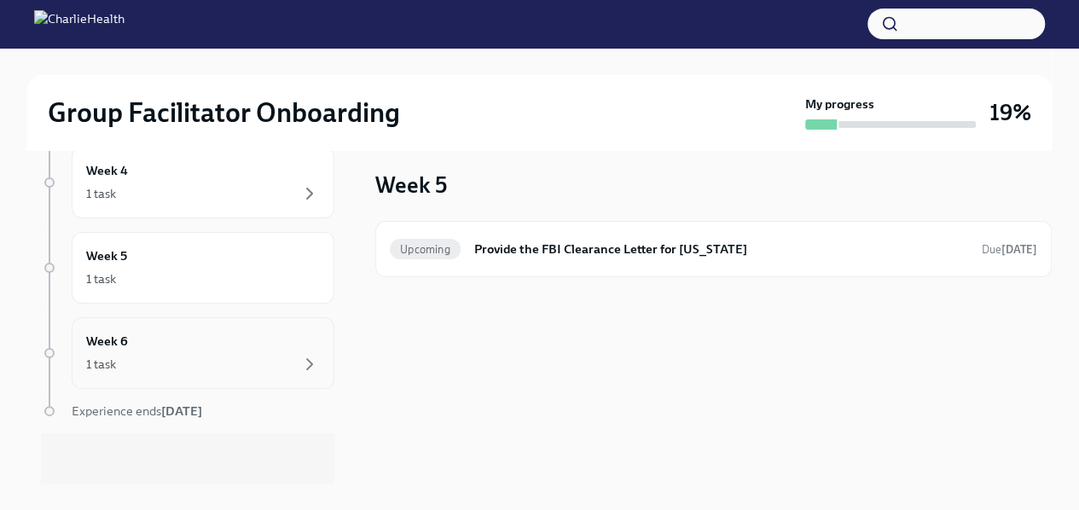
click at [192, 349] on div "Week 6 1 task" at bounding box center [203, 353] width 234 height 43
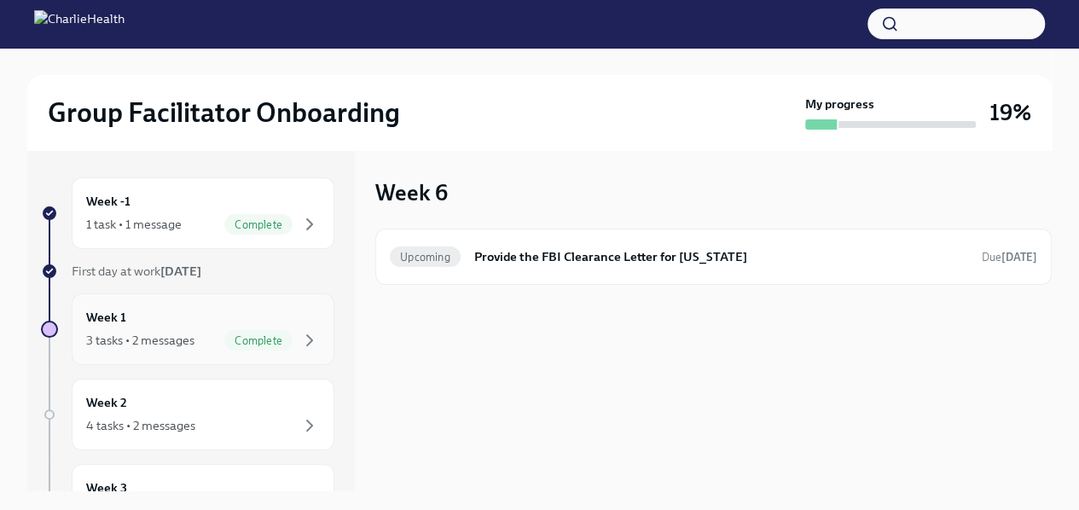
click at [152, 334] on div "3 tasks • 2 messages" at bounding box center [140, 340] width 108 height 17
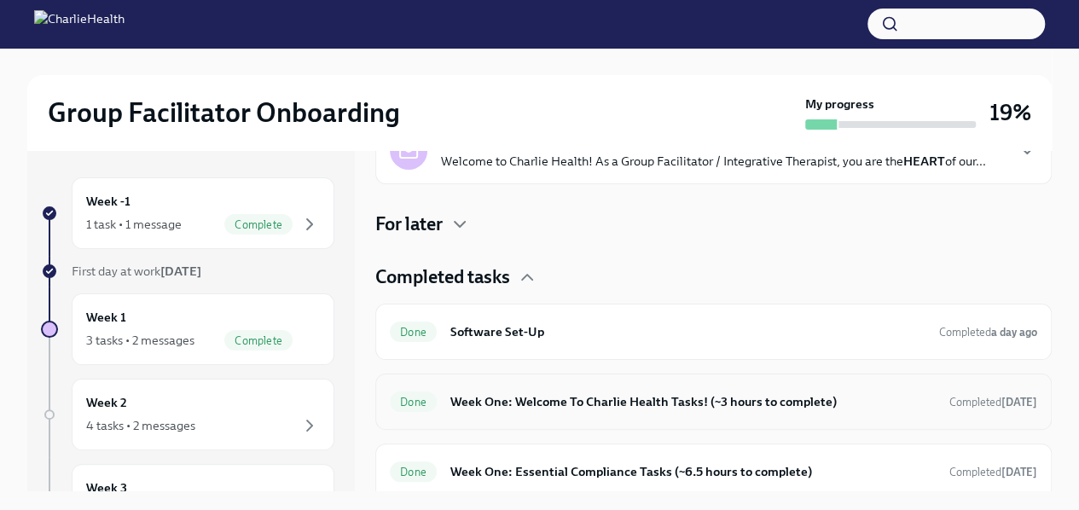
scroll to position [318, 0]
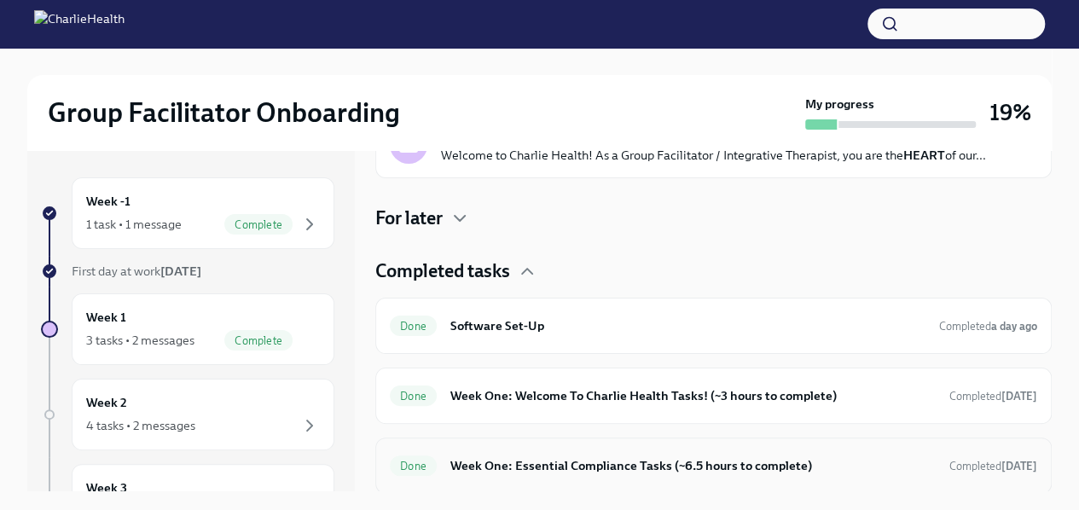
click at [542, 463] on h6 "Week One: Essential Compliance Tasks (~6.5 hours to complete)" at bounding box center [692, 465] width 485 height 19
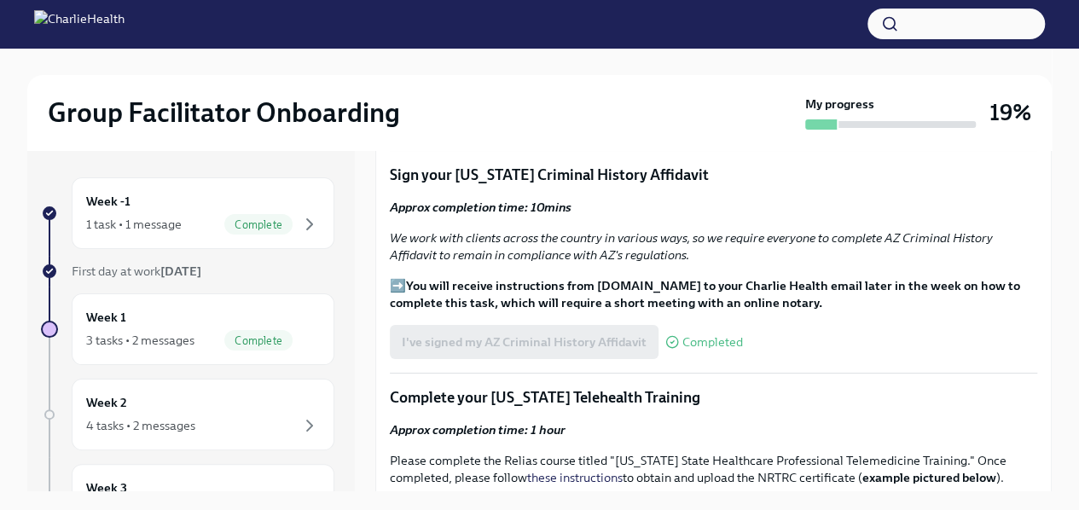
scroll to position [2003, 0]
